Goal: Information Seeking & Learning: Learn about a topic

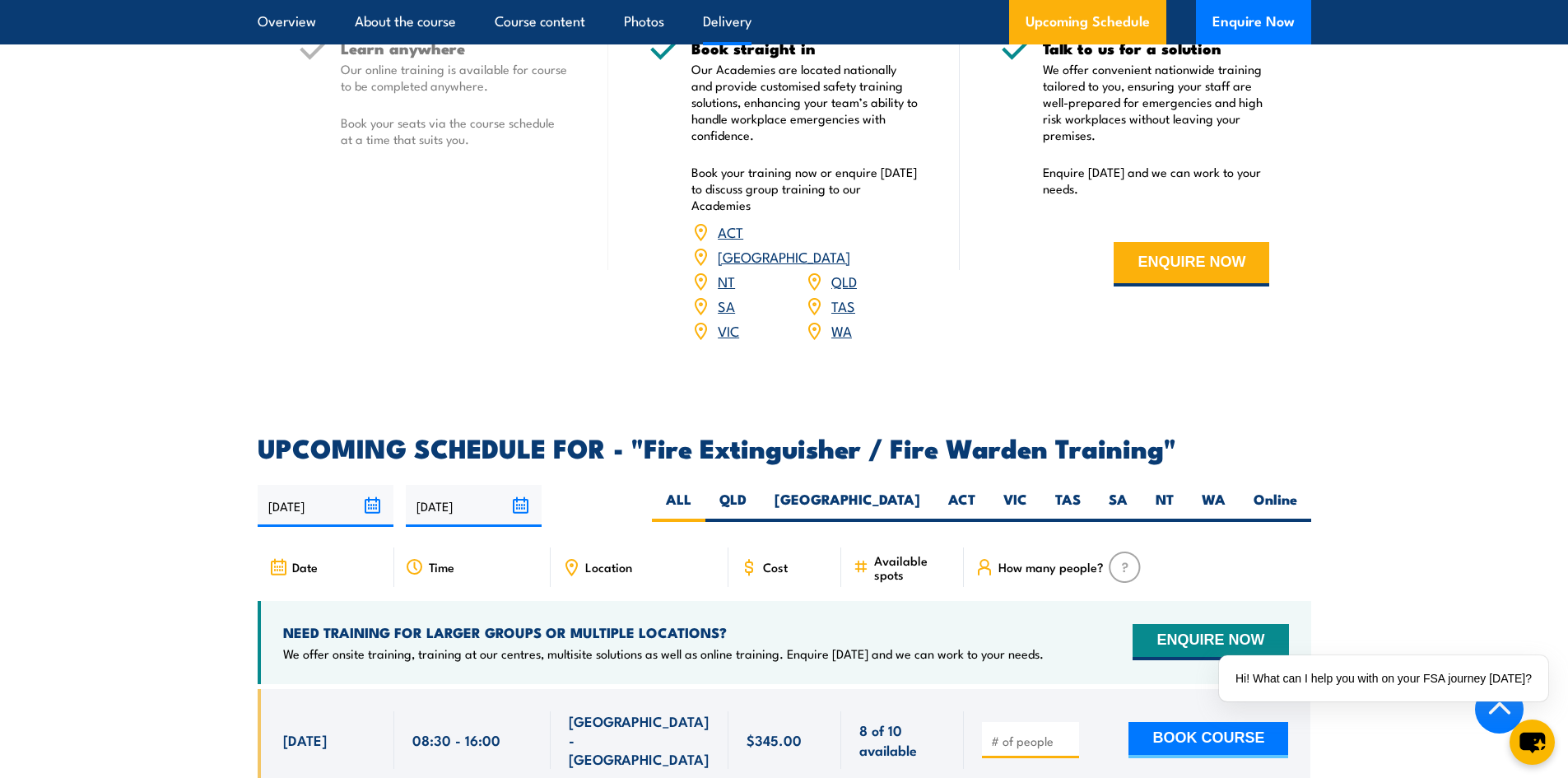
scroll to position [2304, 0]
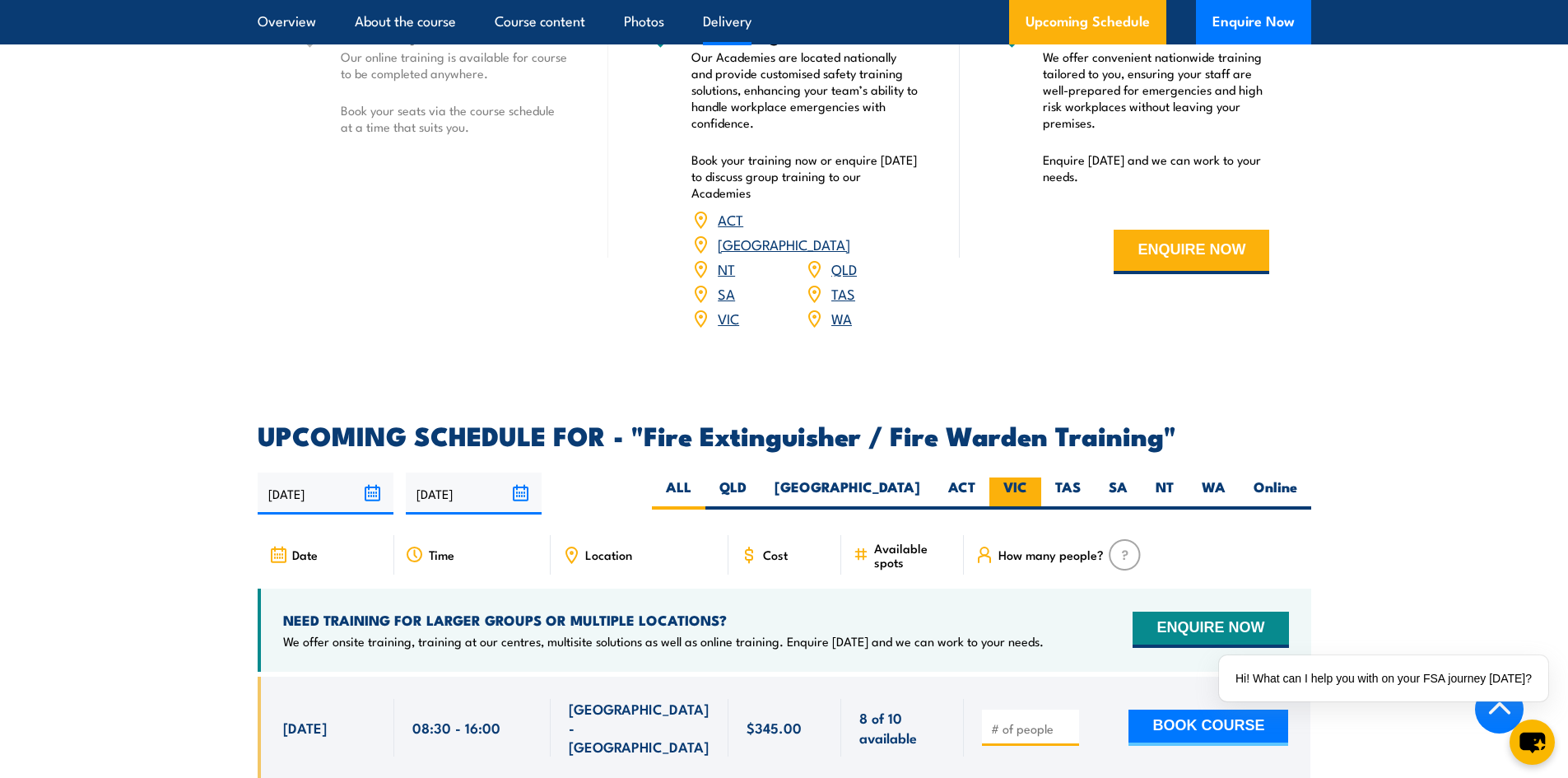
click at [1025, 478] on label "VIC" at bounding box center [1014, 494] width 51 height 32
click at [1027, 478] on input "VIC" at bounding box center [1032, 483] width 11 height 11
radio input "true"
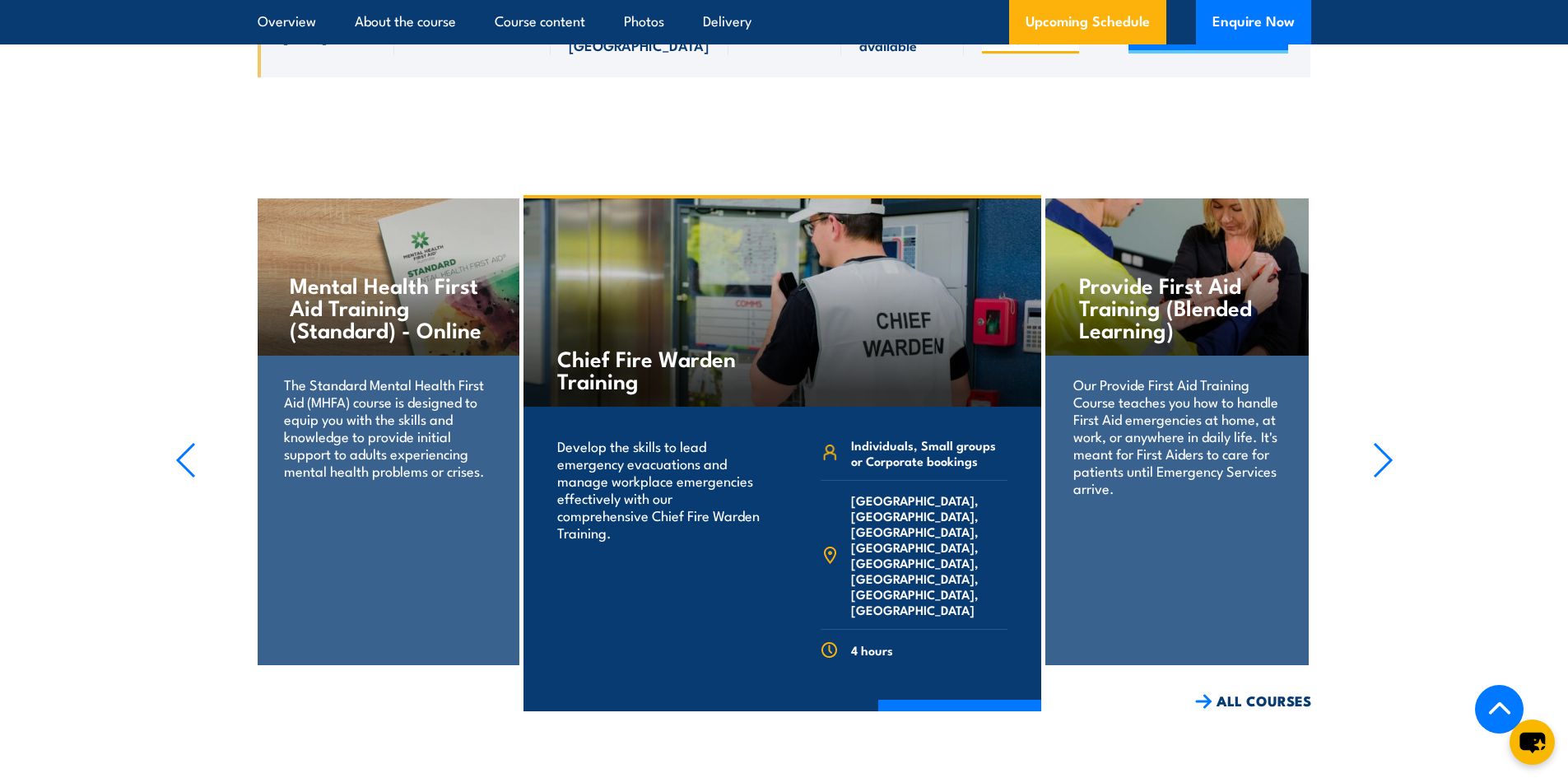
scroll to position [3690, 0]
click at [1249, 690] on link "ALL COURSES" at bounding box center [1253, 700] width 116 height 19
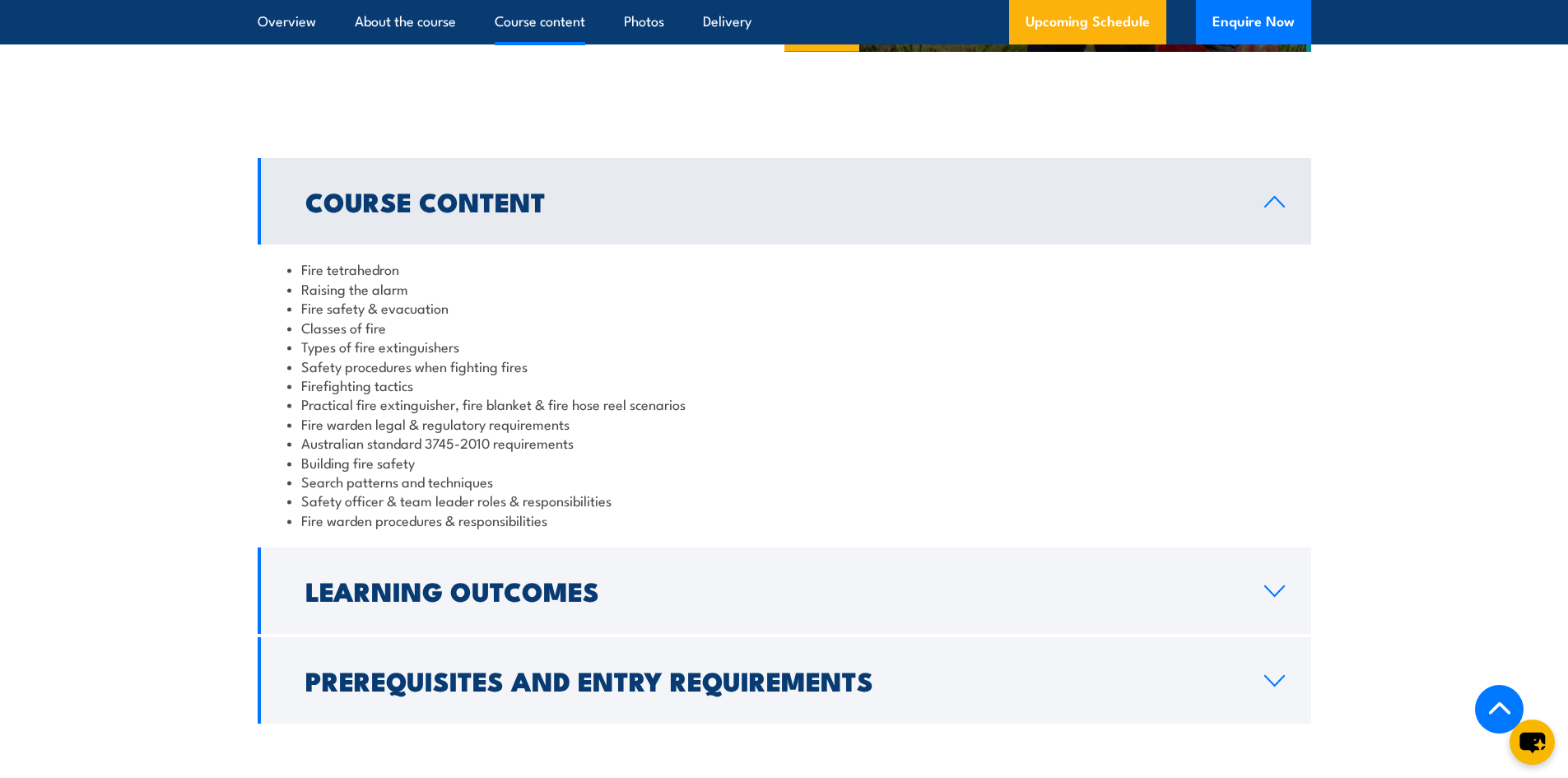
scroll to position [1316, 0]
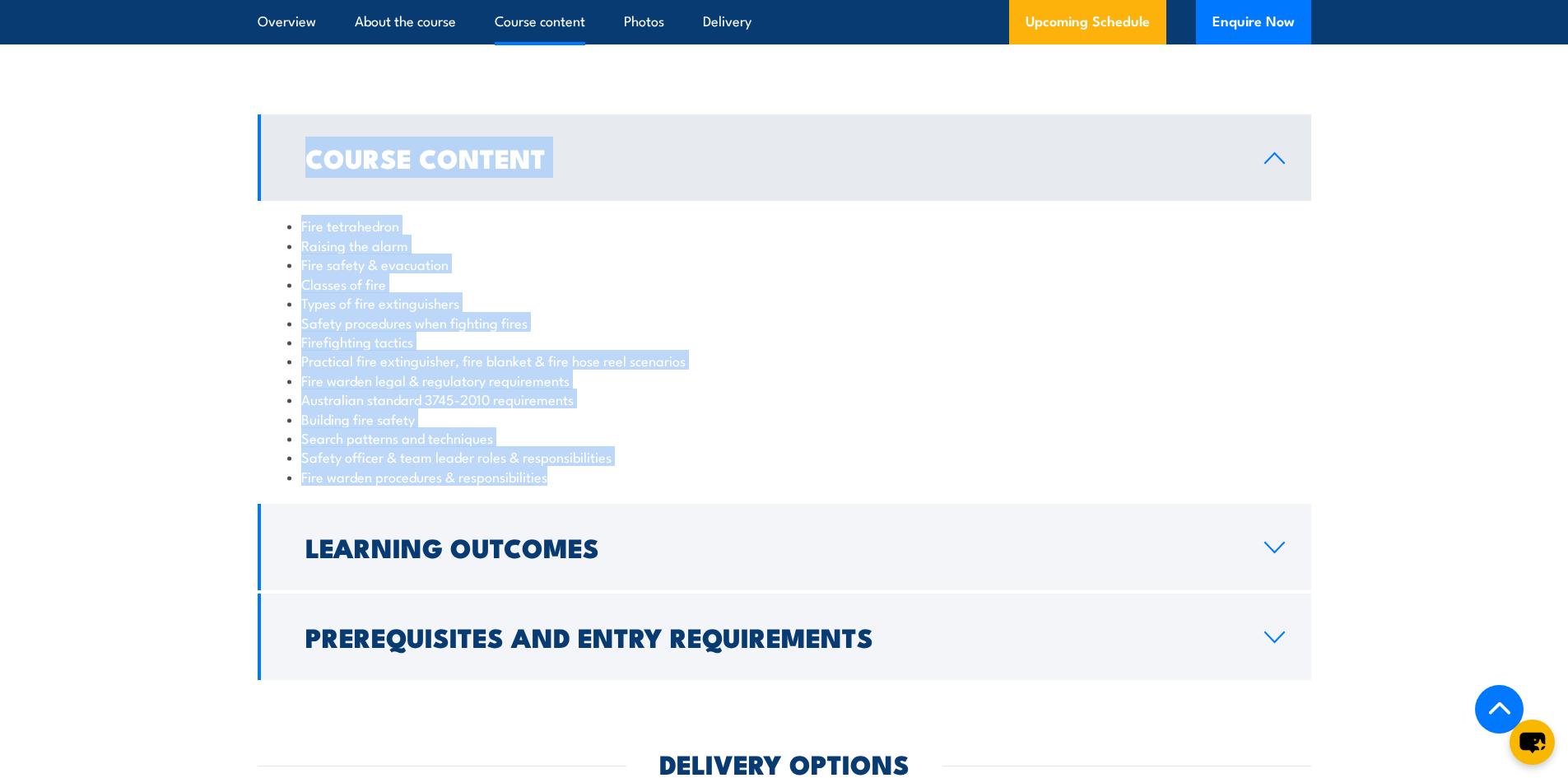
drag, startPoint x: 556, startPoint y: 468, endPoint x: 283, endPoint y: 179, distance: 397.6
click at [283, 179] on div "Course Content Fire tetrahedron Raising the alarm Fire safety & evacuation Clas…" at bounding box center [784, 307] width 1053 height 386
copy div "Course Content Fire tetrahedron Raising the alarm Fire safety & evacuation Clas…"
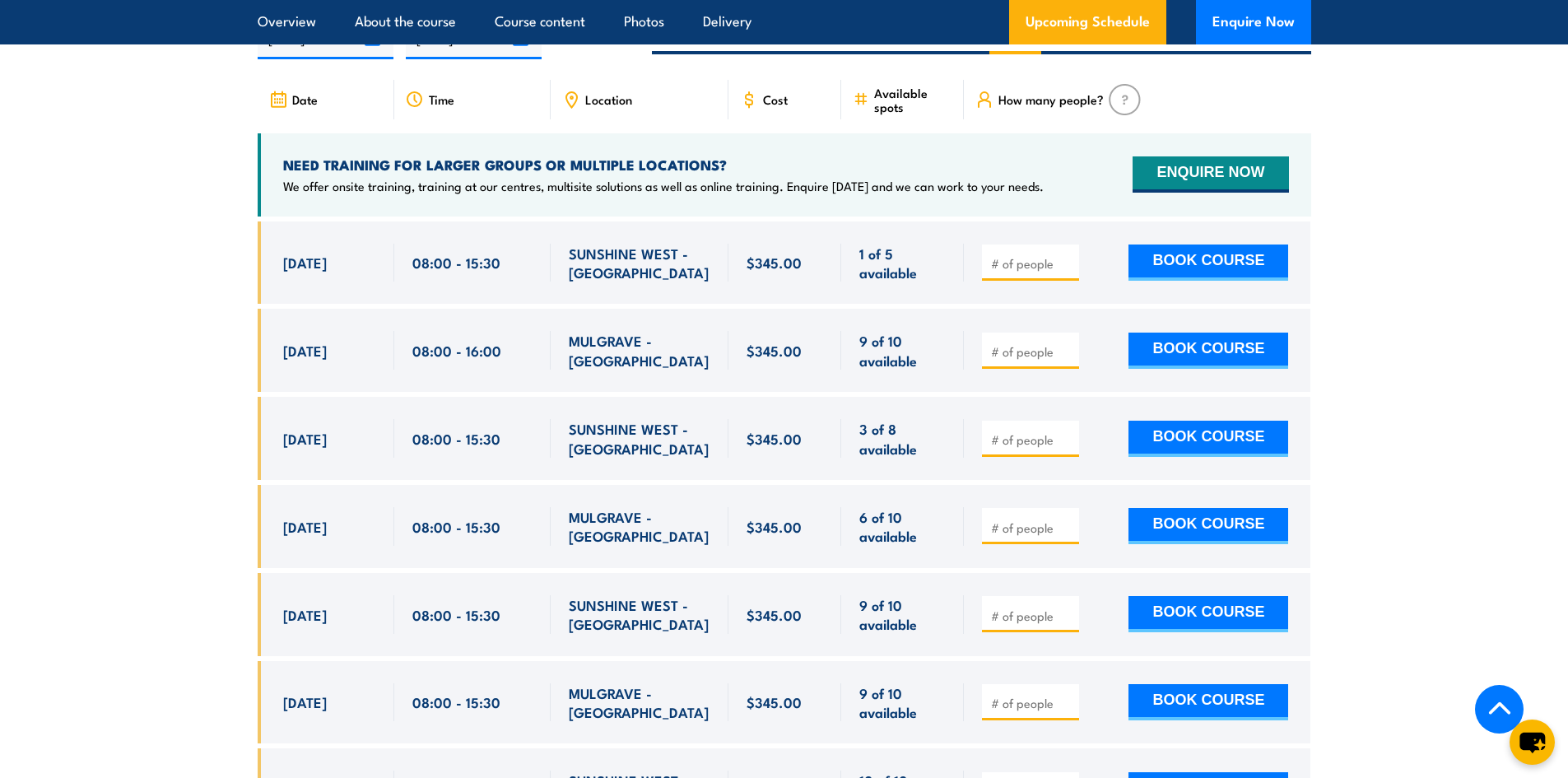
scroll to position [2798, 0]
